Goal: Transaction & Acquisition: Purchase product/service

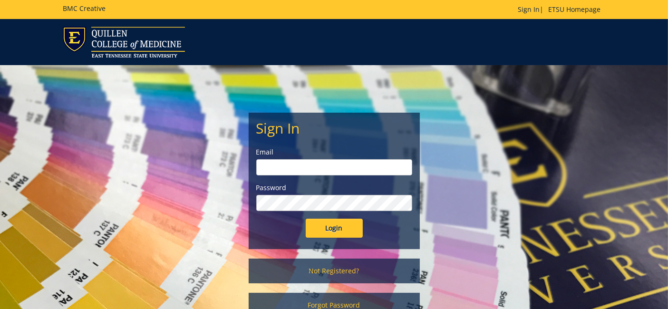
type input "[EMAIL_ADDRESS][DOMAIN_NAME]"
click at [343, 229] on input "Login" at bounding box center [334, 228] width 57 height 19
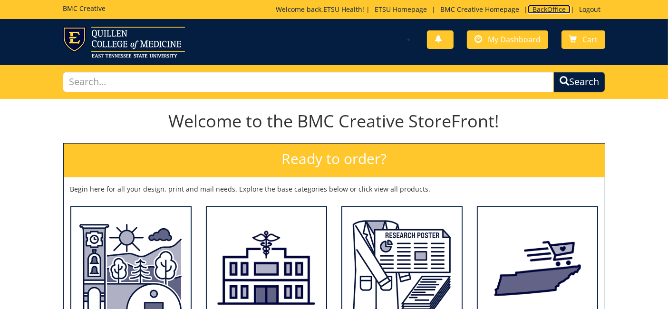
click at [547, 5] on link "BackOffice" at bounding box center [549, 9] width 43 height 9
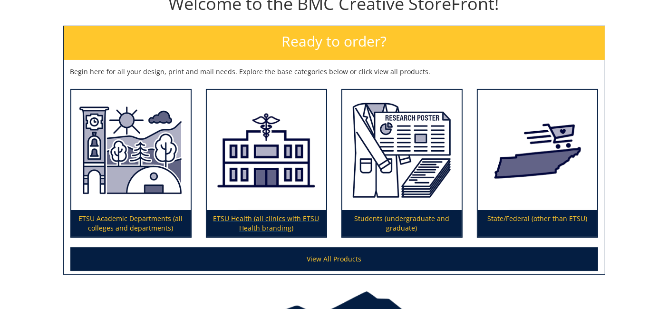
scroll to position [158, 0]
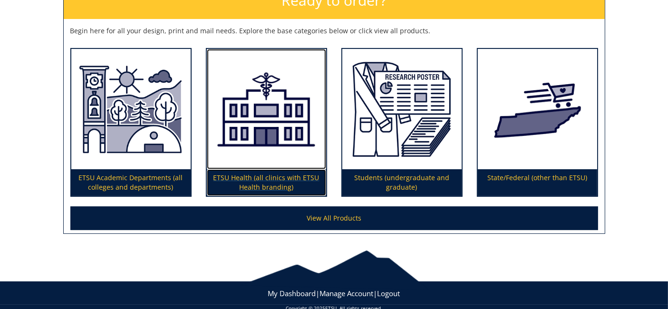
click at [257, 159] on img at bounding box center [266, 109] width 119 height 120
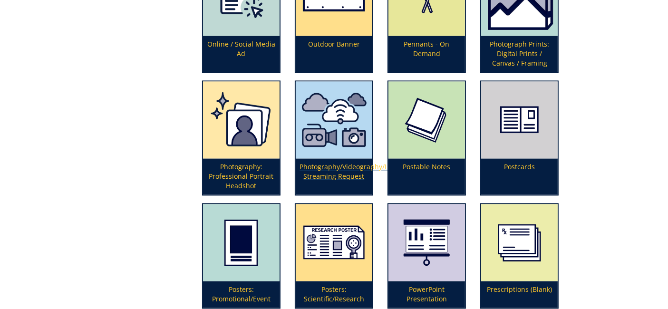
scroll to position [1993, 0]
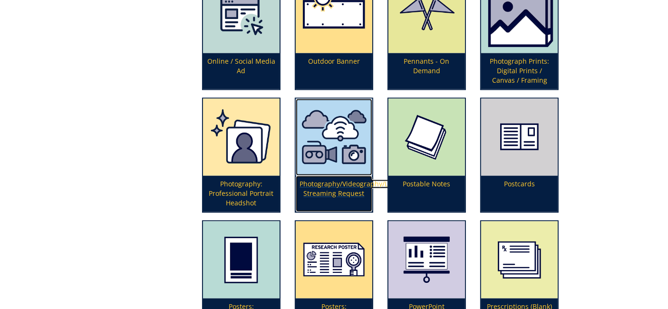
click at [334, 180] on p "Photography/Videography/Live Streaming Request" at bounding box center [334, 193] width 77 height 36
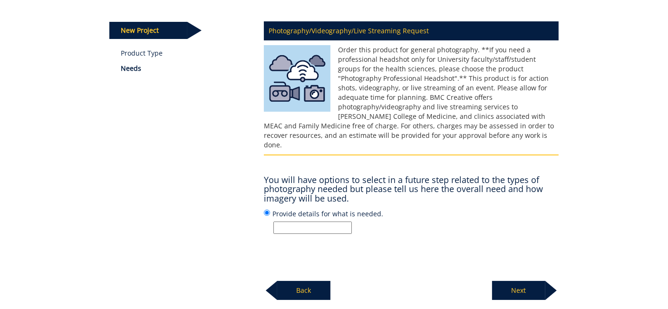
scroll to position [158, 0]
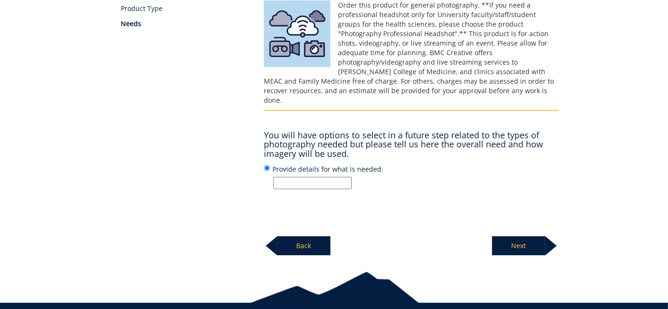
click at [312, 177] on input "Provide details for what is needed." at bounding box center [312, 183] width 78 height 12
paste input "Tu Ngoc Thanh Nguyen, M.D."
type input "ETSU Health New Provider Marketing Photo/Video Shoot - Dr. Tu Ngoc Thanh Nguyen"
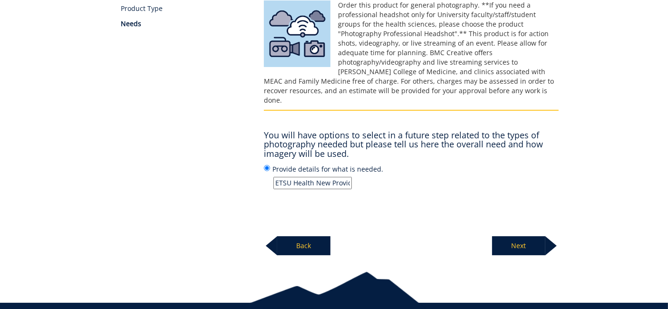
click at [307, 177] on input "ETSU Health New Provider Marketing Photo/Video Shoot - Dr. Tu Ngoc Thanh Nguyen" at bounding box center [312, 183] width 78 height 12
click at [500, 239] on p "Next" at bounding box center [518, 245] width 53 height 19
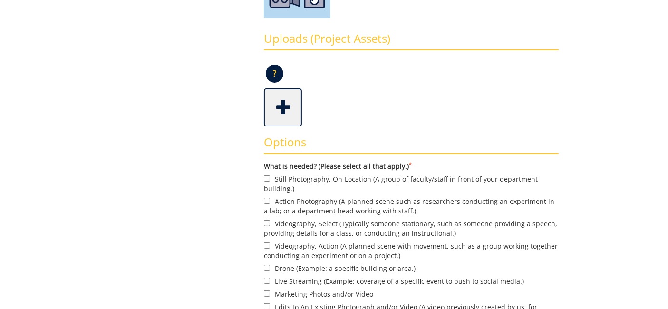
scroll to position [211, 0]
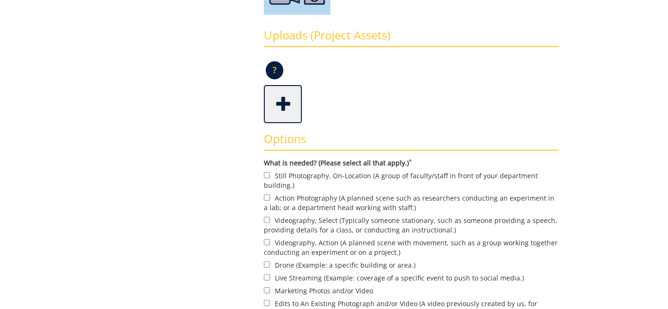
click at [300, 175] on label "Still Photography, On-Location (A group of faculty/staff in front of your depar…" at bounding box center [411, 180] width 295 height 20
click at [270, 175] on input "Still Photography, On-Location (A group of faculty/staff in front of your depar…" at bounding box center [267, 175] width 6 height 6
checkbox input "true"
click at [301, 201] on label "Action Photography (A planned scene such as researchers conducting an experimen…" at bounding box center [411, 203] width 295 height 20
click at [270, 201] on input "Action Photography (A planned scene such as researchers conducting an experimen…" at bounding box center [267, 197] width 6 height 6
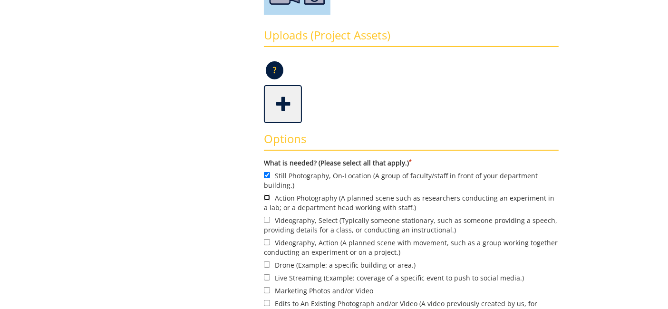
checkbox input "true"
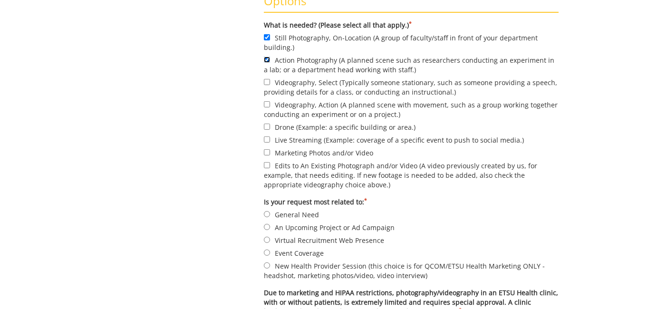
scroll to position [370, 0]
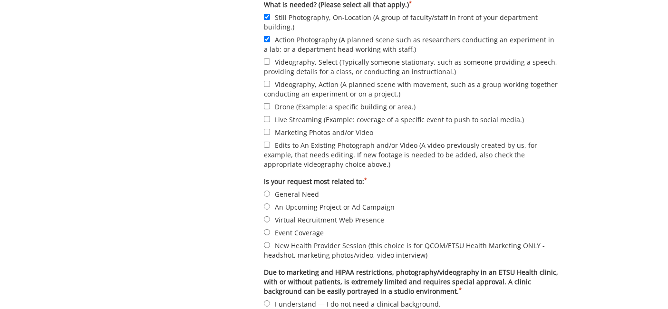
click at [300, 64] on label "Videography, Select (Typically someone stationary, such as someone providing a …" at bounding box center [411, 67] width 295 height 20
click at [270, 64] on input "Videography, Select (Typically someone stationary, such as someone providing a …" at bounding box center [267, 61] width 6 height 6
checkbox input "true"
click at [305, 131] on label "Marketing Photos and/or Video" at bounding box center [411, 132] width 295 height 10
click at [270, 131] on input "Marketing Photos and/or Video" at bounding box center [267, 132] width 6 height 6
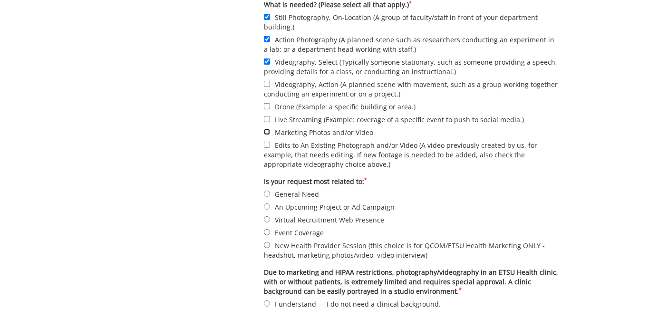
checkbox input "true"
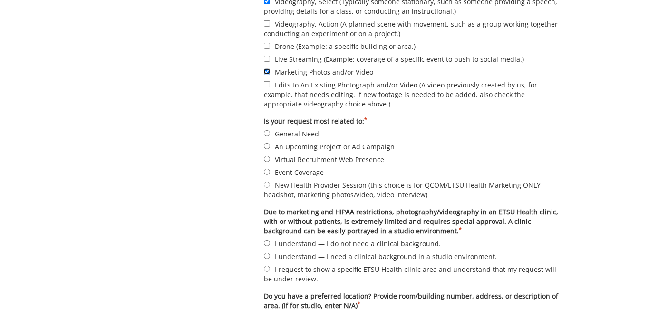
scroll to position [476, 0]
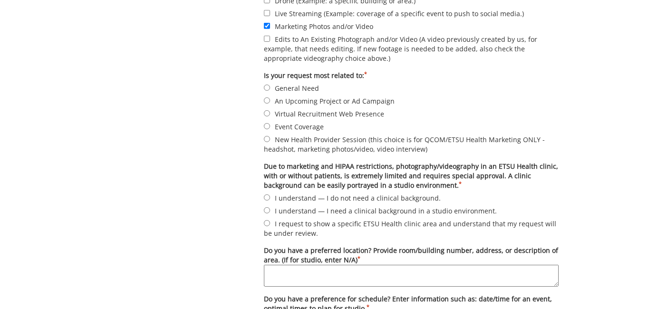
click at [305, 143] on label "New Health Provider Session (this choice is for QCOM/ETSU Health Marketing ONLY…" at bounding box center [411, 144] width 295 height 20
click at [270, 142] on input "New Health Provider Session (this choice is for QCOM/ETSU Health Marketing ONLY…" at bounding box center [267, 139] width 6 height 6
radio input "true"
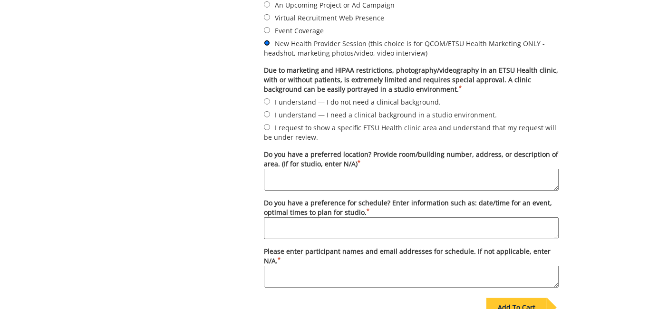
scroll to position [581, 0]
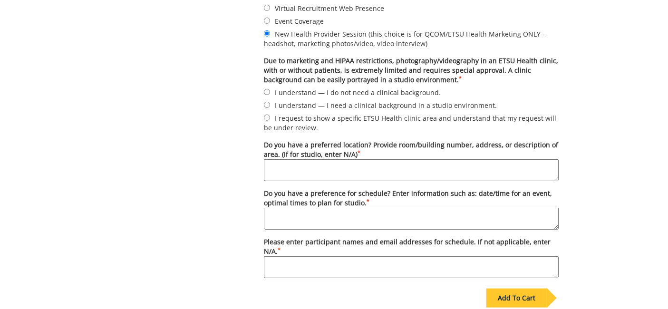
click at [312, 103] on label "I understand — I need a clinical background in a studio environment." at bounding box center [411, 105] width 295 height 10
click at [270, 103] on input "I understand — I need a clinical background in a studio environment." at bounding box center [267, 105] width 6 height 6
radio input "true"
click at [295, 168] on textarea "Do you have a preferred location? Provide room/building number, address, or des…" at bounding box center [411, 170] width 295 height 22
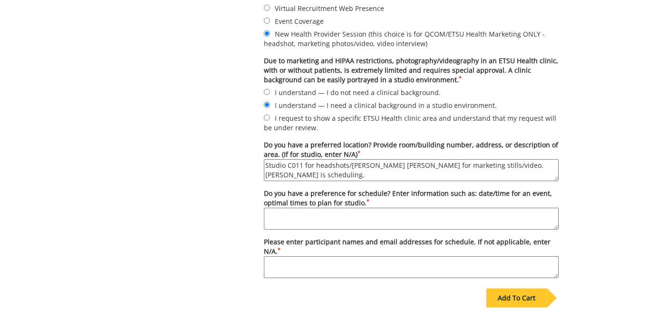
drag, startPoint x: 473, startPoint y: 165, endPoint x: 566, endPoint y: 158, distance: 94.0
type textarea "Studio C011 for headshots/[PERSON_NAME] [PERSON_NAME] for marketing stills/vide…"
click at [352, 216] on textarea "Do you have a preference for schedule? Enter information such as: date/time for…" at bounding box center [411, 219] width 295 height 22
paste textarea "[PERSON_NAME] is scheduling."
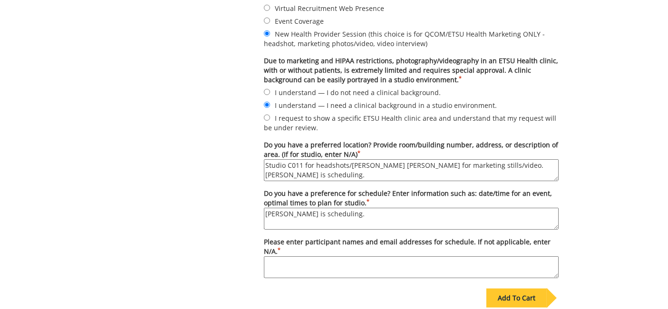
type textarea "[PERSON_NAME] is scheduling."
click at [350, 256] on textarea "Please enter participant names and email addresses for schedule. If not applica…" at bounding box center [411, 267] width 295 height 22
paste textarea "[PERSON_NAME] is scheduling."
type textarea "Desiree is scheduling."
click at [506, 290] on div "Add To Cart" at bounding box center [516, 298] width 60 height 19
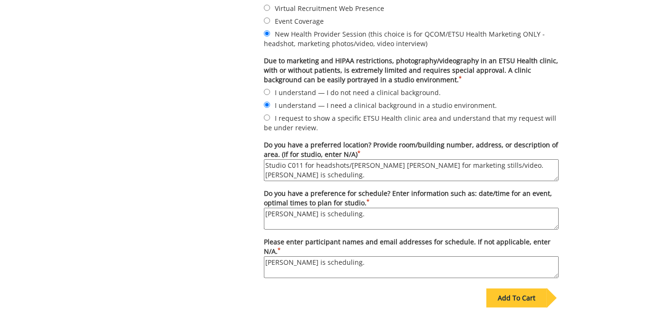
scroll to position [91, 0]
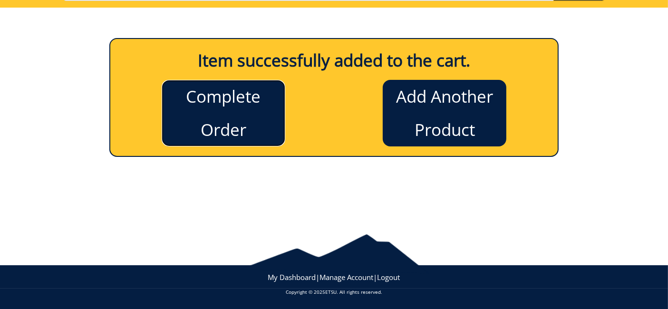
click at [260, 124] on link "Complete Order" at bounding box center [224, 113] width 124 height 67
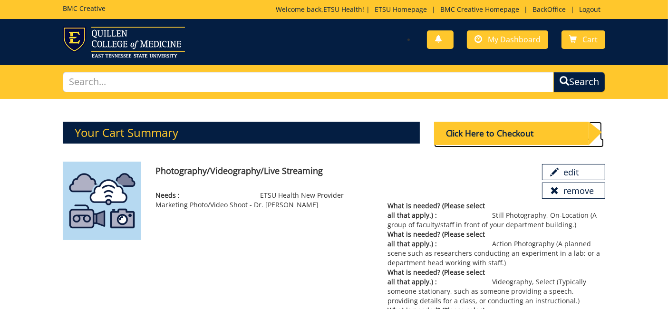
click at [490, 135] on div "Click Here to Checkout" at bounding box center [511, 133] width 155 height 23
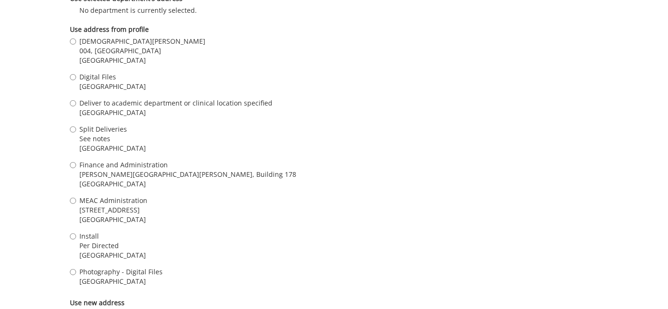
scroll to position [1149, 0]
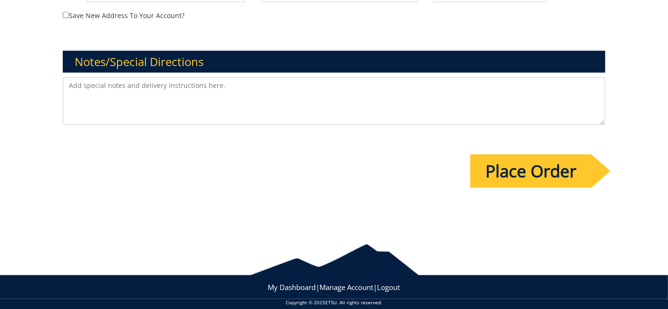
click at [145, 78] on textarea at bounding box center [334, 102] width 543 height 48
paste textarea "• ETSU Health New Provider Marketing Photo/Video Shoot - Dr. Tu Ngoc Thanh Nguy…"
click at [83, 78] on textarea "• ETSU Health New Provider Marketing Photo/Video Shoot - Dr. Tu Ngoc Thanh Nguy…" at bounding box center [334, 102] width 543 height 48
click at [342, 78] on textarea "ETSU Health New Provider Marketing Photo/Video Shoot - Dr. [PERSON_NAME]" at bounding box center [334, 102] width 543 height 48
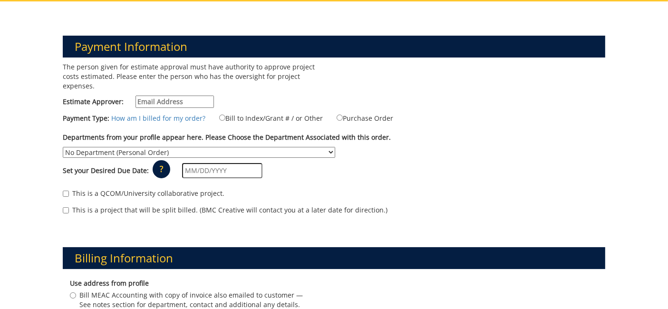
scroll to position [106, 0]
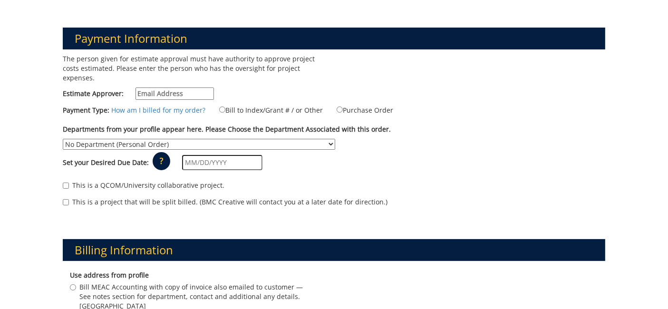
type textarea "ETSU Health New Provider Marketing Photo/Video Shoot - Dr. Tu Ngoc Thanh Nguyen…"
click at [155, 90] on div "The person given for estimate approval must have authority to approve project c…" at bounding box center [195, 79] width 278 height 50
click at [156, 88] on input "Estimate Approver:" at bounding box center [175, 94] width 78 height 12
type input "n/a"
click at [276, 105] on label "Bill to Index/Grant # / or Other" at bounding box center [265, 110] width 116 height 10
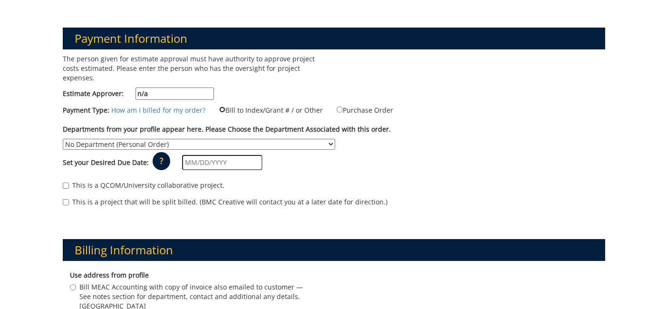
click at [225, 107] on input "Bill to Index/Grant # / or Other" at bounding box center [222, 110] width 6 height 6
radio input "true"
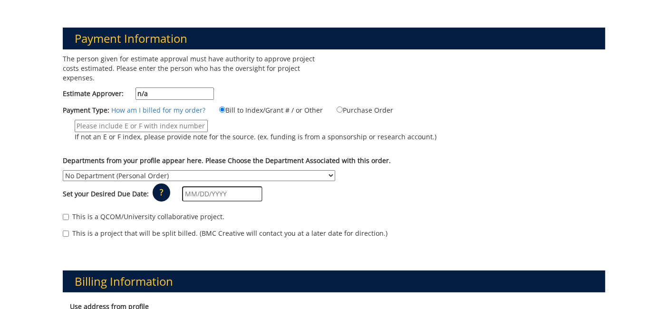
click at [112, 120] on input "If not an E or F index, please provide note for the source. (ex. funding is fro…" at bounding box center [141, 126] width 133 height 12
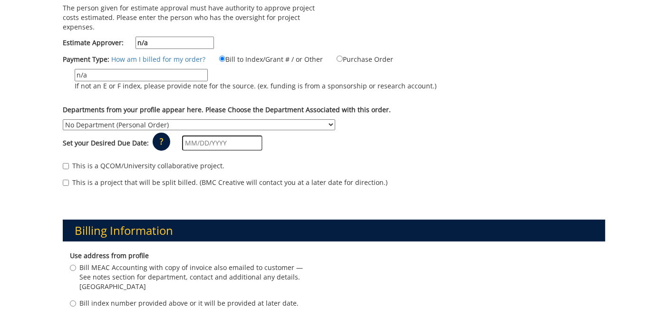
scroll to position [158, 0]
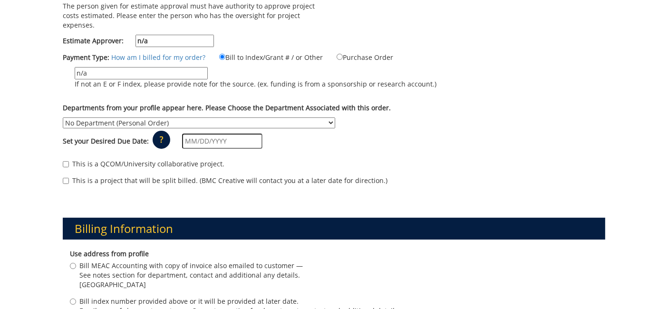
type input "n/a"
click at [116, 117] on select "No Department (Personal Order) Academic Affairs COM Anatomy and Cell Biology Bi…" at bounding box center [199, 122] width 272 height 11
select select "215"
click at [63, 117] on select "No Department (Personal Order) Academic Affairs COM Anatomy and Cell Biology Bi…" at bounding box center [199, 122] width 272 height 11
click at [349, 141] on div "Set your Desired Due Date: ? × How long will my project take to finish? : Pleas…" at bounding box center [334, 141] width 557 height 26
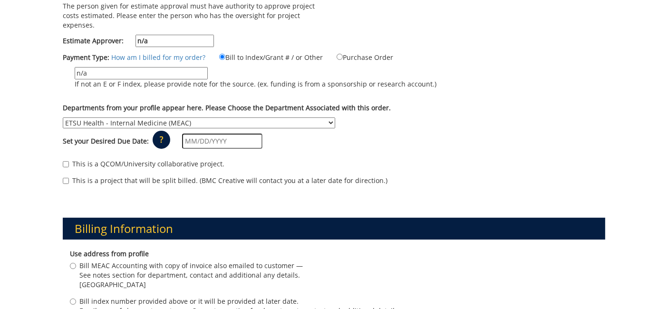
click at [206, 134] on input "text" at bounding box center [222, 141] width 80 height 15
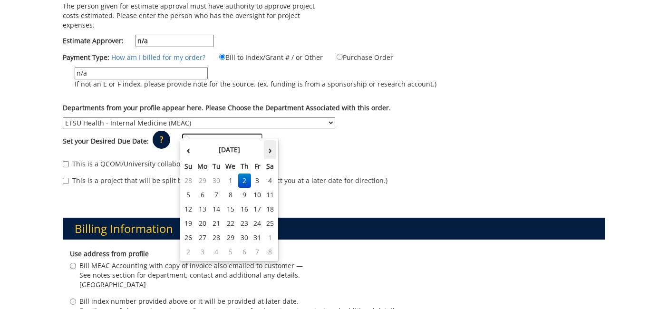
click at [266, 152] on th "›" at bounding box center [270, 149] width 12 height 19
click at [257, 221] on td "21" at bounding box center [257, 223] width 13 height 14
type input "11/21/2025"
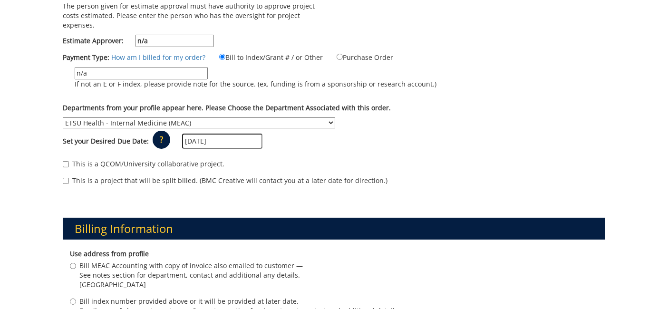
click at [360, 142] on div "Set your Desired Due Date: ? × How long will my project take to finish? : Pleas…" at bounding box center [334, 141] width 557 height 26
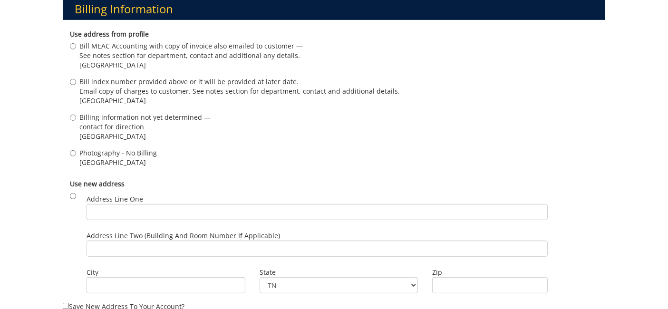
scroll to position [476, 0]
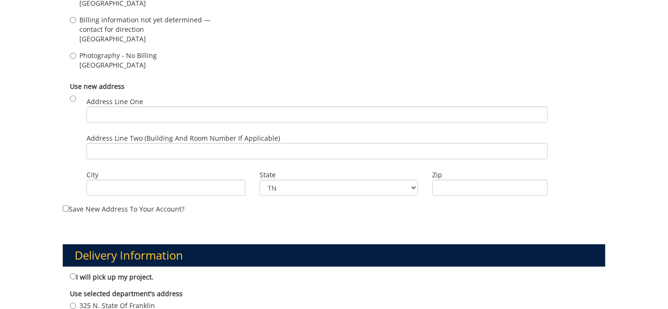
click at [113, 51] on span "Photography - No Billing" at bounding box center [118, 56] width 78 height 10
click at [76, 53] on input "Photography - No Billing Johnson City , TN 37614" at bounding box center [73, 56] width 6 height 6
radio input "true"
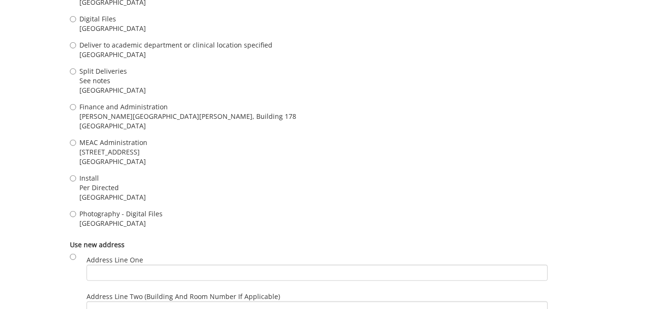
scroll to position [1004, 0]
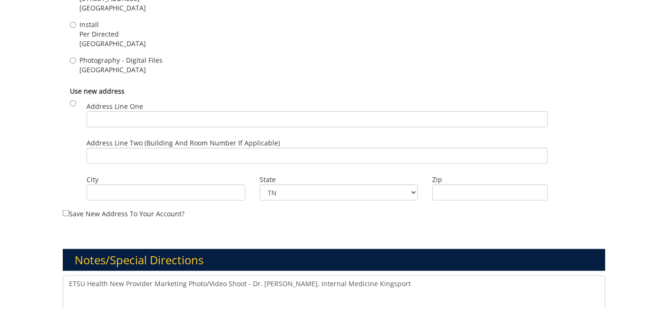
click at [108, 56] on span "Photography - Digital Files" at bounding box center [120, 61] width 83 height 10
click at [76, 58] on input "Photography - Digital Files Johnson City , TN 37614" at bounding box center [73, 61] width 6 height 6
radio input "true"
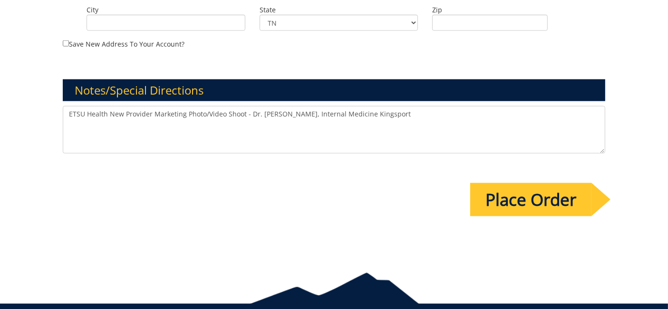
scroll to position [1201, 0]
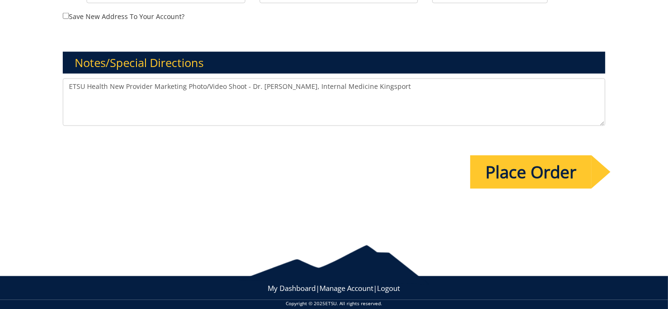
click at [529, 166] on input "Place Order" at bounding box center [530, 172] width 121 height 33
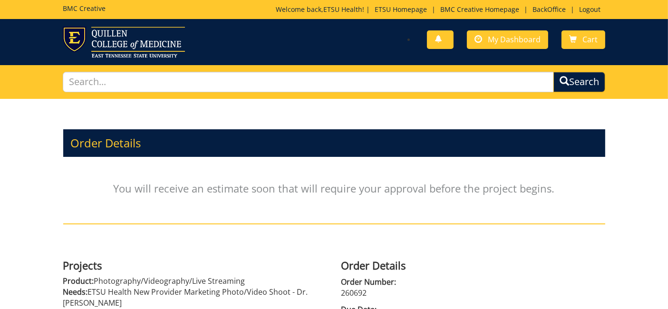
click at [352, 289] on p "260692" at bounding box center [473, 293] width 264 height 11
copy p "260692"
click at [539, 7] on link "BackOffice" at bounding box center [549, 9] width 43 height 9
